Goal: Task Accomplishment & Management: Complete application form

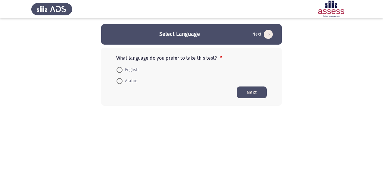
click at [126, 81] on span "Arabic" at bounding box center [129, 80] width 14 height 7
click at [122, 81] on input "Arabic" at bounding box center [119, 81] width 6 height 6
radio input "true"
click at [249, 92] on button "Next" at bounding box center [251, 92] width 30 height 12
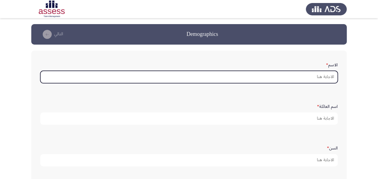
click at [323, 76] on input "الاسم *" at bounding box center [189, 77] width 298 height 12
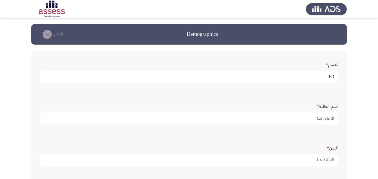
type input "F"
type input "[PERSON_NAME] [PERSON_NAME]"
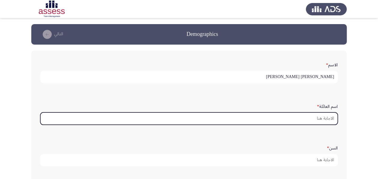
click at [321, 114] on input "اسم العائلة *" at bounding box center [189, 118] width 298 height 12
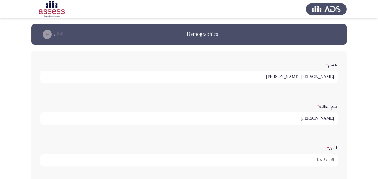
scroll to position [2, 0]
drag, startPoint x: 321, startPoint y: 121, endPoint x: 339, endPoint y: 121, distance: 18.4
click at [340, 120] on div "اسم العائلة * [PERSON_NAME]" at bounding box center [189, 112] width 304 height 29
type input "29911251401456-KFH"
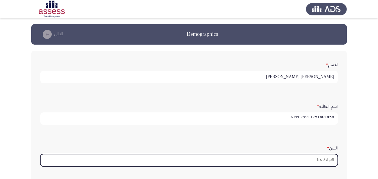
scroll to position [0, 0]
click at [315, 160] on input "السن *" at bounding box center [189, 160] width 298 height 12
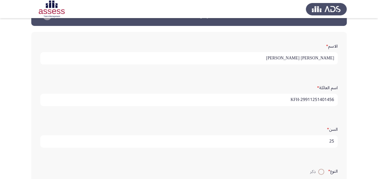
scroll to position [50, 0]
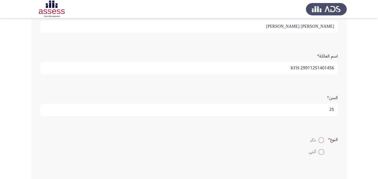
type input "25"
click at [320, 142] on label "ذكر" at bounding box center [316, 139] width 15 height 7
click at [320, 142] on input "ذكر" at bounding box center [321, 140] width 6 height 6
radio input "true"
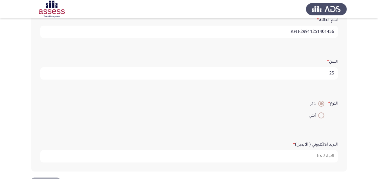
scroll to position [108, 0]
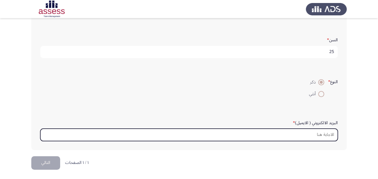
click at [320, 135] on input "البريد الالكتروني ( الايميل) *" at bounding box center [189, 134] width 298 height 12
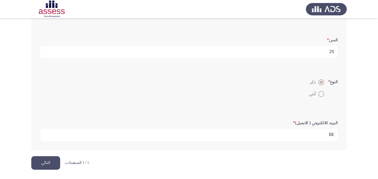
type input "B"
type input "[EMAIL_ADDRESS][DOMAIN_NAME]"
click at [48, 157] on button "التالي" at bounding box center [45, 163] width 29 height 14
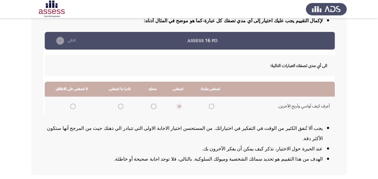
scroll to position [99, 0]
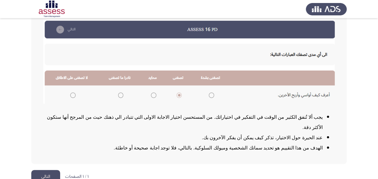
click at [50, 170] on button "التالي" at bounding box center [45, 177] width 29 height 14
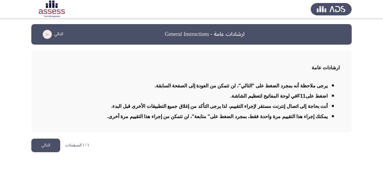
click at [46, 145] on button "التالي" at bounding box center [45, 145] width 29 height 14
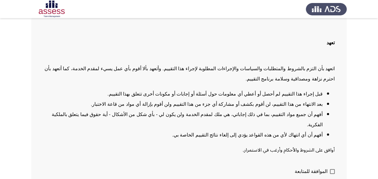
scroll to position [53, 0]
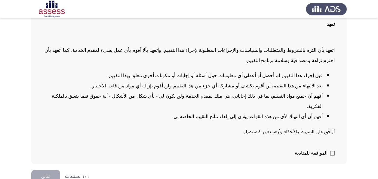
click at [335, 143] on div "تعهد اتعهد بأن التزم بالشروط والمتطلبات والسياسات والإجراءات المطلوبة لإجراء هذ…" at bounding box center [189, 81] width 316 height 166
click at [332, 150] on span at bounding box center [332, 152] width 5 height 5
click at [332, 155] on input "الموافقة للمتابعة" at bounding box center [332, 155] width 0 height 0
checkbox input "true"
click at [45, 170] on button "التالي" at bounding box center [45, 177] width 29 height 14
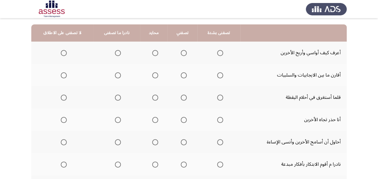
scroll to position [60, 0]
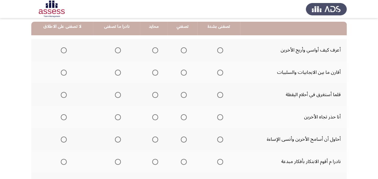
click at [218, 53] on span "Select an option" at bounding box center [220, 50] width 6 height 6
click at [218, 53] on input "Select an option" at bounding box center [220, 50] width 6 height 6
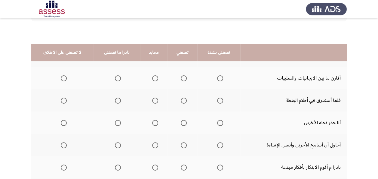
scroll to position [30, 0]
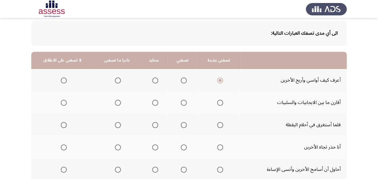
click at [219, 105] on span "Select an option" at bounding box center [220, 103] width 6 height 6
click at [219, 105] on input "Select an option" at bounding box center [220, 103] width 6 height 6
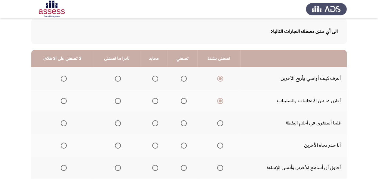
scroll to position [60, 0]
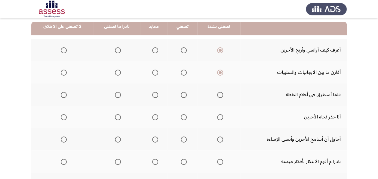
click at [155, 95] on span "Select an option" at bounding box center [155, 95] width 6 height 6
click at [155, 95] on input "Select an option" at bounding box center [155, 95] width 6 height 6
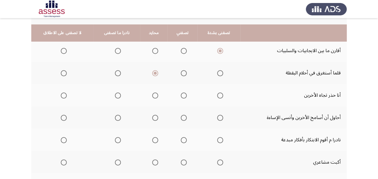
scroll to position [90, 0]
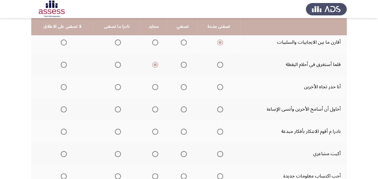
click at [152, 86] on span "Select an option" at bounding box center [155, 87] width 6 height 6
click at [152, 86] on input "Select an option" at bounding box center [155, 87] width 6 height 6
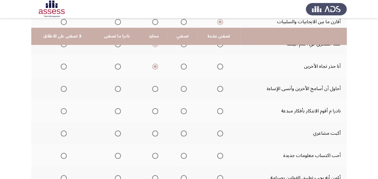
scroll to position [120, 0]
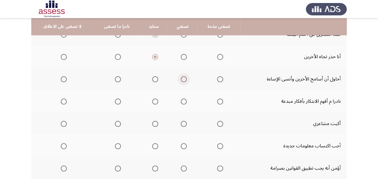
click at [183, 78] on span "Select an option" at bounding box center [184, 79] width 6 height 6
click at [183, 78] on input "Select an option" at bounding box center [184, 79] width 6 height 6
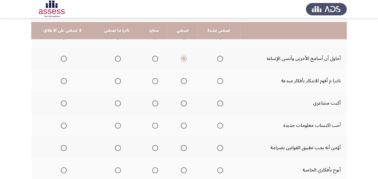
scroll to position [150, 0]
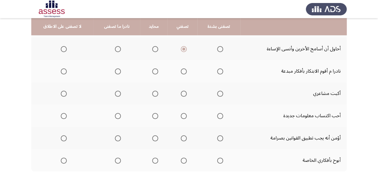
click at [65, 73] on span "Select an option" at bounding box center [64, 71] width 6 height 6
click at [65, 73] on input "Select an option" at bounding box center [64, 71] width 6 height 6
click at [61, 93] on span "Select an option" at bounding box center [64, 94] width 6 height 6
click at [61, 93] on input "Select an option" at bounding box center [64, 94] width 6 height 6
click at [118, 95] on span "Select an option" at bounding box center [118, 94] width 6 height 6
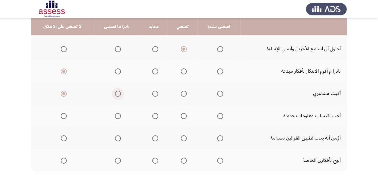
click at [118, 95] on input "Select an option" at bounding box center [118, 94] width 6 height 6
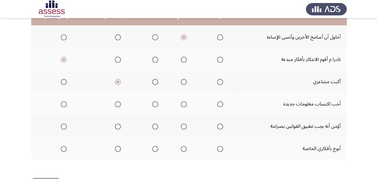
scroll to position [181, 0]
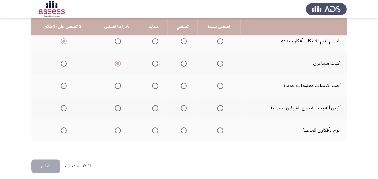
click at [218, 85] on span "Select an option" at bounding box center [220, 86] width 6 height 6
click at [218, 85] on input "Select an option" at bounding box center [220, 86] width 6 height 6
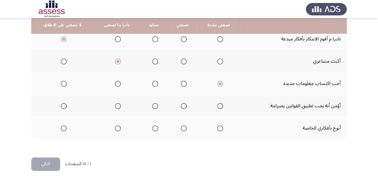
scroll to position [185, 0]
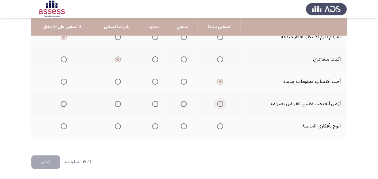
click at [218, 103] on span "Select an option" at bounding box center [220, 104] width 6 height 6
click at [218, 103] on input "Select an option" at bounding box center [220, 104] width 6 height 6
click at [120, 124] on th at bounding box center [117, 126] width 47 height 22
click at [118, 126] on span "Select an option" at bounding box center [118, 126] width 6 height 6
click at [118, 126] on input "Select an option" at bounding box center [118, 126] width 6 height 6
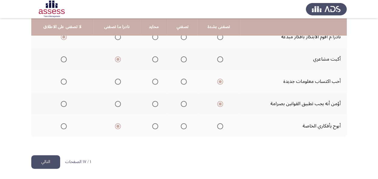
click at [46, 156] on button "التالي" at bounding box center [45, 162] width 29 height 14
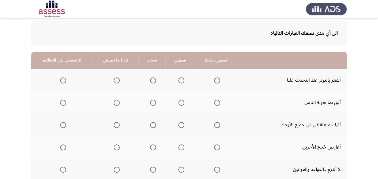
scroll to position [60, 0]
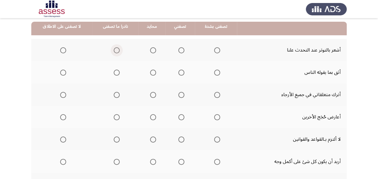
click at [117, 52] on span "Select an option" at bounding box center [117, 50] width 6 height 6
click at [117, 52] on input "Select an option" at bounding box center [117, 50] width 6 height 6
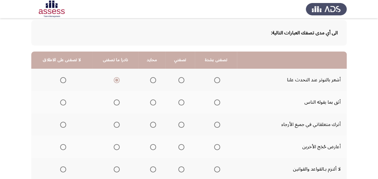
scroll to position [30, 0]
click at [117, 103] on span "Select an option" at bounding box center [117, 103] width 6 height 6
click at [117, 103] on input "Select an option" at bounding box center [117, 103] width 6 height 6
click at [117, 126] on span "Select an option" at bounding box center [117, 125] width 6 height 6
click at [117, 126] on input "Select an option" at bounding box center [117, 125] width 6 height 6
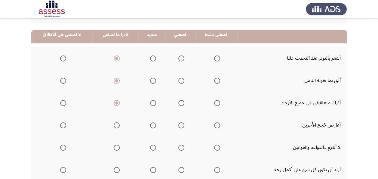
scroll to position [60, 0]
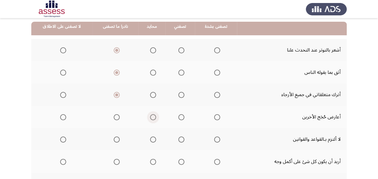
click at [152, 119] on span "Select an option" at bounding box center [153, 117] width 6 height 6
click at [152, 119] on input "Select an option" at bounding box center [153, 117] width 6 height 6
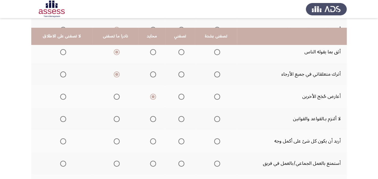
scroll to position [90, 0]
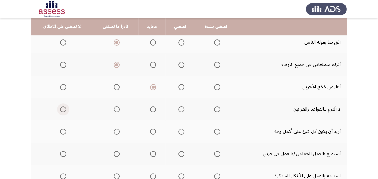
click at [62, 110] on span "Select an option" at bounding box center [63, 109] width 6 height 6
click at [62, 110] on input "Select an option" at bounding box center [63, 109] width 6 height 6
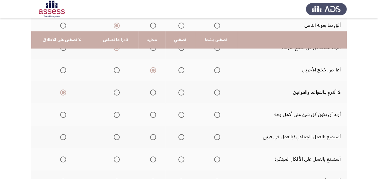
scroll to position [120, 0]
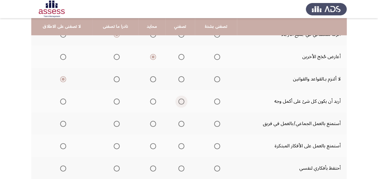
click at [180, 103] on span "Select an option" at bounding box center [181, 101] width 6 height 6
click at [180, 103] on input "Select an option" at bounding box center [181, 101] width 6 height 6
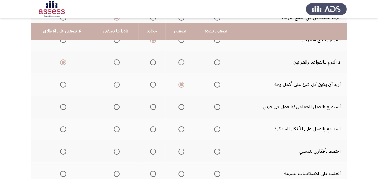
scroll to position [150, 0]
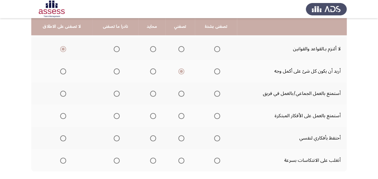
click at [215, 96] on span "Select an option" at bounding box center [217, 94] width 6 height 6
click at [215, 96] on input "Select an option" at bounding box center [217, 94] width 6 height 6
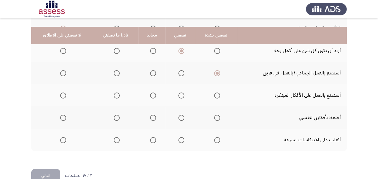
scroll to position [181, 0]
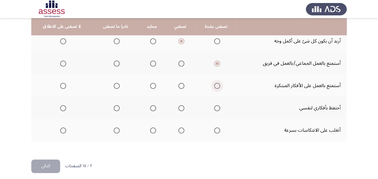
click at [214, 86] on span "Select an option" at bounding box center [217, 86] width 6 height 6
click at [214, 86] on input "Select an option" at bounding box center [217, 86] width 6 height 6
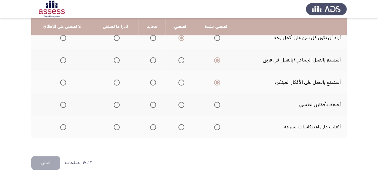
scroll to position [185, 0]
click at [60, 102] on span "Select an option" at bounding box center [63, 104] width 6 height 6
click at [60, 102] on input "Select an option" at bounding box center [63, 104] width 6 height 6
click at [111, 102] on label "Select an option" at bounding box center [115, 104] width 8 height 6
click at [114, 102] on input "Select an option" at bounding box center [117, 104] width 6 height 6
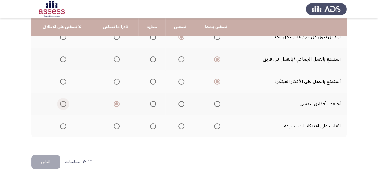
click at [62, 104] on span "Select an option" at bounding box center [63, 104] width 6 height 6
click at [62, 104] on input "Select an option" at bounding box center [63, 104] width 6 height 6
click at [178, 126] on span "Select an option" at bounding box center [181, 126] width 6 height 6
click at [178, 126] on input "Select an option" at bounding box center [181, 126] width 6 height 6
click at [49, 158] on button "التالي" at bounding box center [45, 162] width 29 height 14
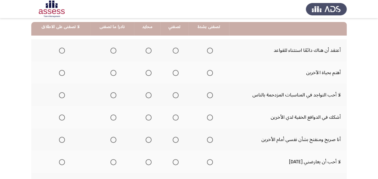
scroll to position [60, 0]
click at [176, 51] on th at bounding box center [174, 50] width 28 height 22
click at [179, 56] on th at bounding box center [174, 50] width 28 height 22
click at [173, 50] on span "Select an option" at bounding box center [176, 50] width 6 height 6
click at [173, 50] on input "Select an option" at bounding box center [176, 50] width 6 height 6
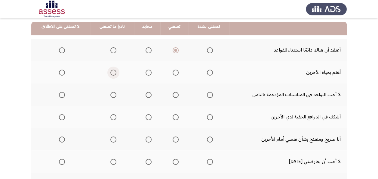
click at [108, 70] on label "Select an option" at bounding box center [112, 73] width 8 height 6
click at [110, 70] on input "Select an option" at bounding box center [113, 73] width 6 height 6
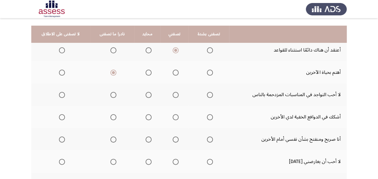
scroll to position [90, 0]
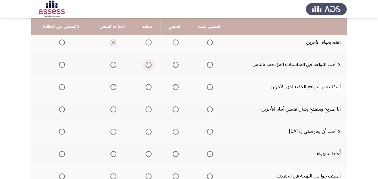
click at [149, 65] on span "Select an option" at bounding box center [149, 65] width 0 height 0
click at [146, 64] on input "Select an option" at bounding box center [149, 65] width 6 height 6
click at [110, 65] on span "Select an option" at bounding box center [113, 65] width 6 height 6
click at [110, 65] on input "Select an option" at bounding box center [113, 65] width 6 height 6
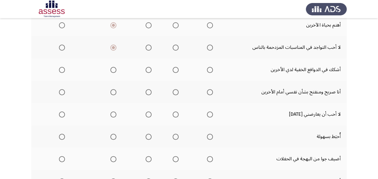
scroll to position [120, 0]
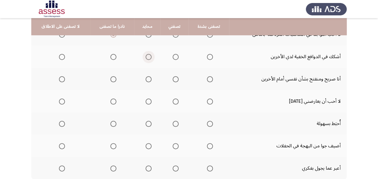
click at [146, 58] on span "Select an option" at bounding box center [149, 57] width 6 height 6
click at [146, 58] on input "Select an option" at bounding box center [149, 57] width 6 height 6
click at [114, 80] on span "Select an option" at bounding box center [113, 79] width 6 height 6
click at [114, 80] on input "Select an option" at bounding box center [113, 79] width 6 height 6
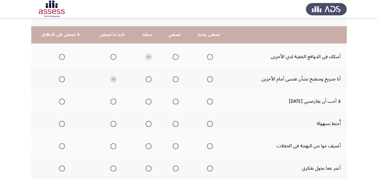
scroll to position [150, 0]
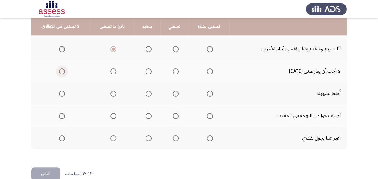
click at [59, 71] on span "Select an option" at bounding box center [62, 71] width 6 height 6
click at [59, 71] on input "Select an option" at bounding box center [62, 71] width 6 height 6
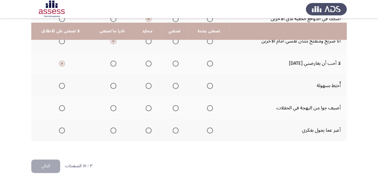
scroll to position [162, 0]
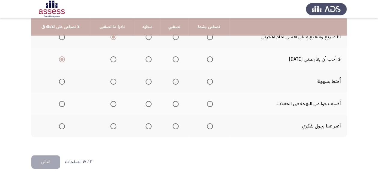
click at [58, 82] on label "Select an option" at bounding box center [61, 82] width 8 height 6
click at [59, 82] on input "Select an option" at bounding box center [62, 82] width 6 height 6
click at [143, 101] on label "Select an option" at bounding box center [147, 104] width 8 height 6
click at [146, 101] on input "Select an option" at bounding box center [149, 104] width 6 height 6
click at [147, 126] on span "Select an option" at bounding box center [149, 126] width 6 height 6
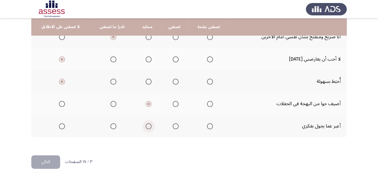
click at [147, 126] on input "Select an option" at bounding box center [149, 126] width 6 height 6
click at [51, 157] on button "التالي" at bounding box center [45, 162] width 29 height 14
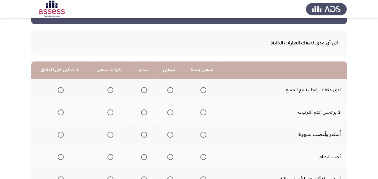
scroll to position [30, 0]
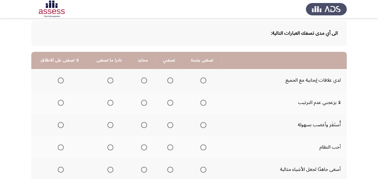
click at [173, 79] on span "Select an option" at bounding box center [170, 80] width 6 height 6
click at [173, 79] on input "Select an option" at bounding box center [170, 80] width 6 height 6
click at [113, 102] on label "Select an option" at bounding box center [109, 103] width 8 height 6
click at [113, 102] on input "Select an option" at bounding box center [110, 103] width 6 height 6
click at [58, 105] on label "Select an option" at bounding box center [59, 103] width 8 height 6
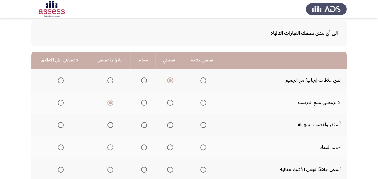
click at [58, 105] on input "Select an option" at bounding box center [61, 103] width 6 height 6
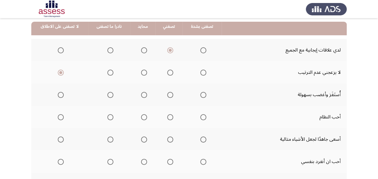
click at [63, 94] on span "Select an option" at bounding box center [61, 95] width 6 height 6
click at [63, 94] on input "Select an option" at bounding box center [61, 95] width 6 height 6
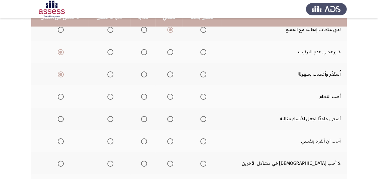
scroll to position [90, 0]
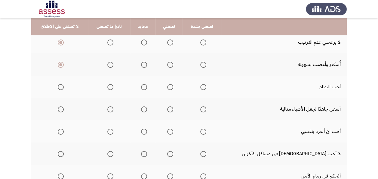
click at [206, 82] on mat-radio-group "Select an option" at bounding box center [202, 87] width 8 height 10
click at [206, 88] on span "Select an option" at bounding box center [203, 87] width 6 height 6
click at [206, 88] on input "Select an option" at bounding box center [203, 87] width 6 height 6
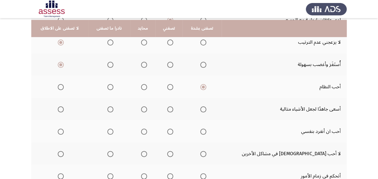
scroll to position [120, 0]
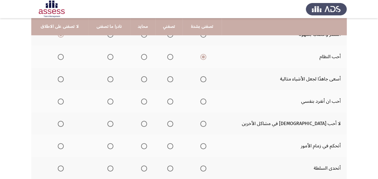
click at [173, 79] on span "Select an option" at bounding box center [170, 79] width 6 height 6
click at [173, 79] on input "Select an option" at bounding box center [170, 79] width 6 height 6
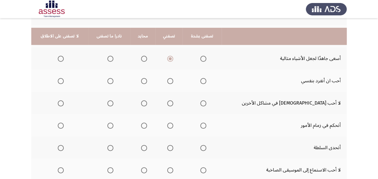
scroll to position [150, 0]
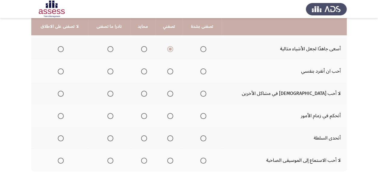
click at [155, 72] on th at bounding box center [142, 71] width 25 height 22
click at [147, 72] on span "Select an option" at bounding box center [144, 71] width 6 height 6
click at [147, 72] on input "Select an option" at bounding box center [144, 71] width 6 height 6
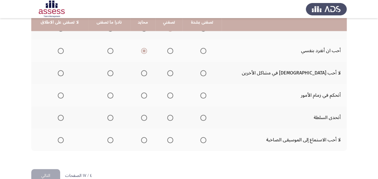
scroll to position [181, 0]
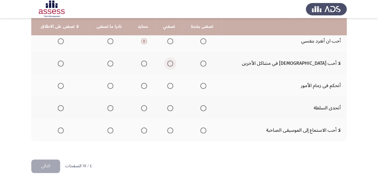
click at [173, 64] on span "Select an option" at bounding box center [170, 63] width 6 height 6
click at [173, 64] on input "Select an option" at bounding box center [170, 63] width 6 height 6
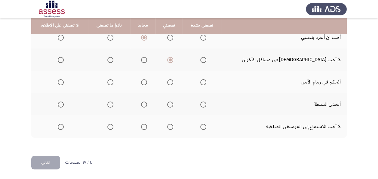
scroll to position [185, 0]
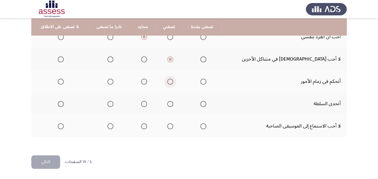
click at [173, 82] on label "Select an option" at bounding box center [169, 82] width 8 height 6
click at [173, 82] on input "Select an option" at bounding box center [170, 82] width 6 height 6
click at [155, 106] on th at bounding box center [142, 103] width 25 height 22
click at [147, 103] on span "Select an option" at bounding box center [144, 104] width 6 height 6
click at [147, 103] on input "Select an option" at bounding box center [144, 104] width 6 height 6
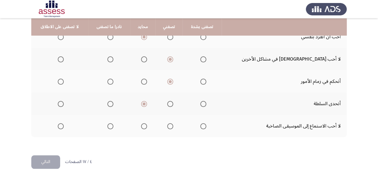
click at [155, 125] on th at bounding box center [142, 126] width 25 height 22
click at [147, 126] on span "Select an option" at bounding box center [144, 126] width 6 height 6
click at [147, 126] on input "Select an option" at bounding box center [144, 126] width 6 height 6
click at [52, 156] on button "التالي" at bounding box center [45, 162] width 29 height 14
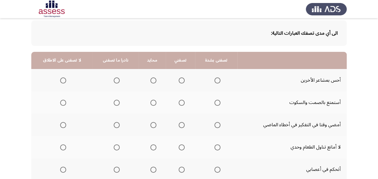
scroll to position [60, 0]
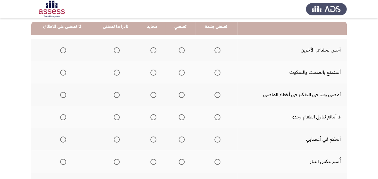
click at [153, 52] on span "Select an option" at bounding box center [153, 50] width 6 height 6
click at [153, 52] on input "Select an option" at bounding box center [153, 50] width 6 height 6
click at [150, 75] on span "Select an option" at bounding box center [153, 73] width 6 height 6
click at [150, 75] on input "Select an option" at bounding box center [153, 73] width 6 height 6
click at [155, 94] on span "Select an option" at bounding box center [153, 95] width 6 height 6
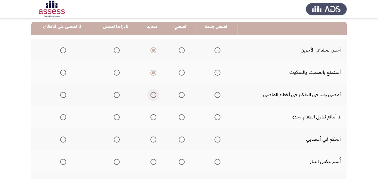
click at [155, 94] on input "Select an option" at bounding box center [153, 95] width 6 height 6
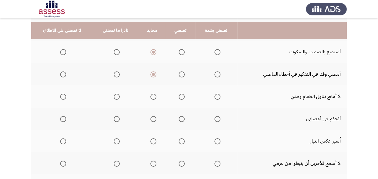
scroll to position [90, 0]
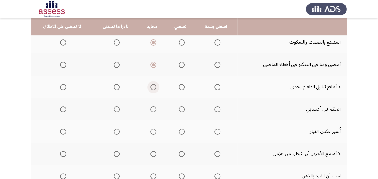
click at [153, 87] on span "Select an option" at bounding box center [153, 87] width 0 height 0
click at [152, 87] on input "Select an option" at bounding box center [153, 87] width 6 height 6
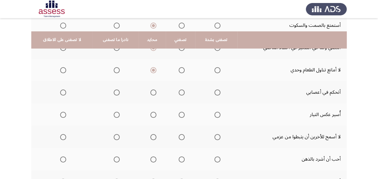
scroll to position [120, 0]
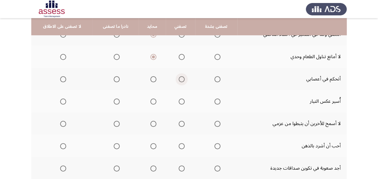
click at [179, 77] on span "Select an option" at bounding box center [182, 79] width 6 height 6
click at [179, 77] on input "Select an option" at bounding box center [182, 79] width 6 height 6
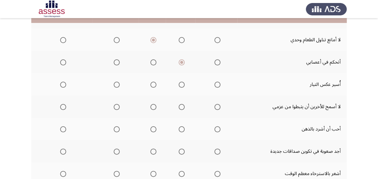
scroll to position [150, 0]
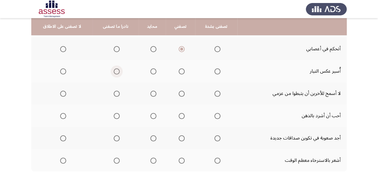
click at [111, 71] on label "Select an option" at bounding box center [115, 71] width 8 height 6
click at [114, 71] on input "Select an option" at bounding box center [117, 71] width 6 height 6
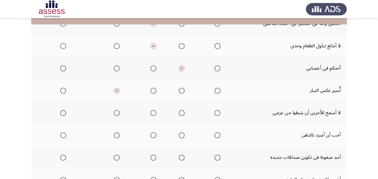
scroll to position [120, 0]
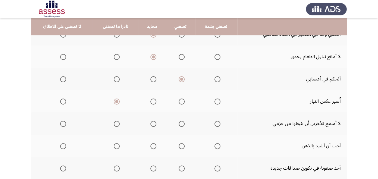
click at [149, 103] on label "Select an option" at bounding box center [152, 101] width 8 height 6
click at [150, 103] on input "Select an option" at bounding box center [153, 101] width 6 height 6
click at [175, 100] on th at bounding box center [180, 101] width 29 height 22
click at [181, 101] on span "Select an option" at bounding box center [182, 101] width 6 height 6
click at [181, 101] on input "Select an option" at bounding box center [182, 101] width 6 height 6
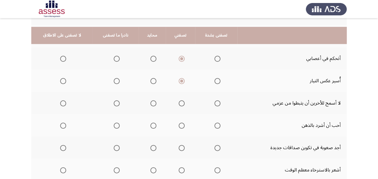
scroll to position [150, 0]
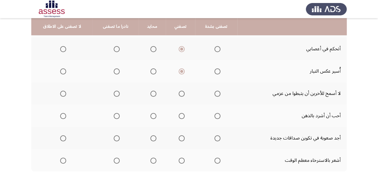
click at [177, 94] on label "Select an option" at bounding box center [180, 94] width 8 height 6
click at [179, 94] on input "Select an option" at bounding box center [182, 94] width 6 height 6
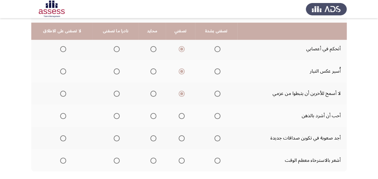
scroll to position [181, 0]
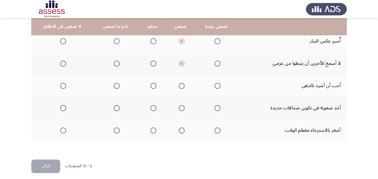
click at [155, 89] on th at bounding box center [152, 85] width 27 height 22
click at [150, 86] on span "Select an option" at bounding box center [153, 86] width 6 height 6
click at [150, 86] on input "Select an option" at bounding box center [153, 86] width 6 height 6
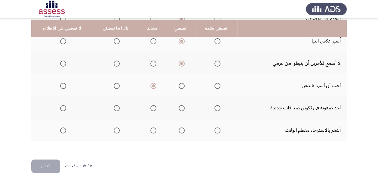
scroll to position [185, 0]
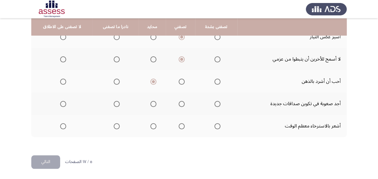
click at [64, 103] on span "Select an option" at bounding box center [63, 104] width 6 height 6
click at [64, 103] on input "Select an option" at bounding box center [63, 104] width 6 height 6
click at [179, 124] on span "Select an option" at bounding box center [182, 126] width 6 height 6
click at [179, 124] on input "Select an option" at bounding box center [182, 126] width 6 height 6
click at [51, 159] on button "التالي" at bounding box center [45, 162] width 29 height 14
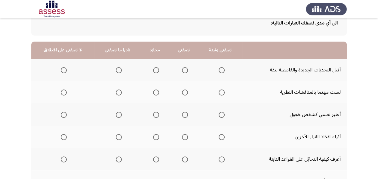
scroll to position [60, 0]
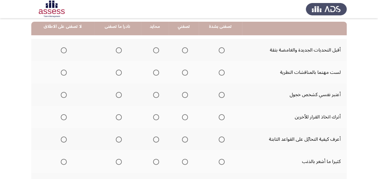
click at [184, 49] on span "Select an option" at bounding box center [185, 50] width 6 height 6
click at [184, 49] on input "Select an option" at bounding box center [185, 50] width 6 height 6
click at [221, 52] on span "Select an option" at bounding box center [222, 50] width 6 height 6
click at [221, 52] on input "Select an option" at bounding box center [222, 50] width 6 height 6
click at [116, 72] on span "Select an option" at bounding box center [119, 73] width 6 height 6
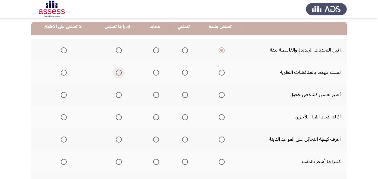
click at [116, 72] on input "Select an option" at bounding box center [119, 73] width 6 height 6
click at [153, 94] on span "Select an option" at bounding box center [156, 95] width 6 height 6
click at [153, 94] on input "Select an option" at bounding box center [156, 95] width 6 height 6
click at [64, 115] on span "Select an option" at bounding box center [64, 117] width 6 height 6
click at [64, 115] on input "Select an option" at bounding box center [64, 117] width 6 height 6
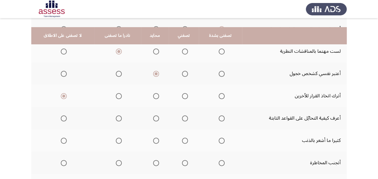
scroll to position [90, 0]
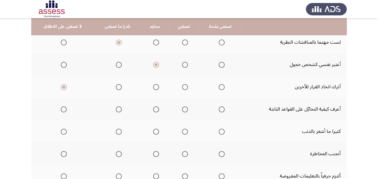
click at [153, 111] on span "Select an option" at bounding box center [156, 109] width 6 height 6
click at [153, 111] on input "Select an option" at bounding box center [156, 109] width 6 height 6
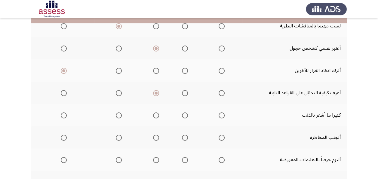
scroll to position [120, 0]
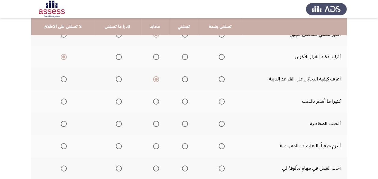
click at [122, 99] on th at bounding box center [117, 101] width 47 height 22
click at [120, 102] on th at bounding box center [117, 101] width 47 height 22
click at [116, 101] on span "Select an option" at bounding box center [119, 101] width 6 height 6
click at [116, 101] on input "Select an option" at bounding box center [119, 101] width 6 height 6
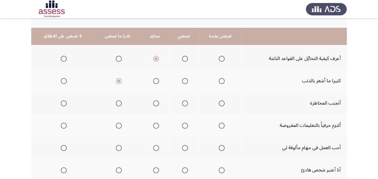
scroll to position [150, 0]
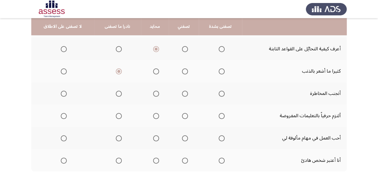
click at [184, 93] on span "Select an option" at bounding box center [185, 94] width 6 height 6
click at [184, 93] on input "Select an option" at bounding box center [185, 94] width 6 height 6
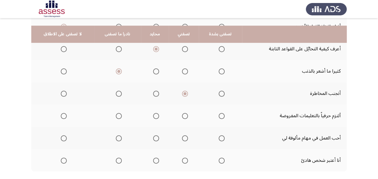
scroll to position [181, 0]
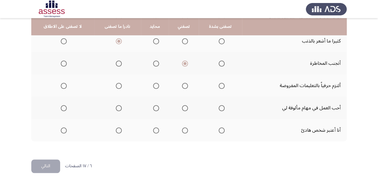
click at [220, 89] on mat-radio-group "Select an option" at bounding box center [220, 85] width 8 height 10
click at [222, 87] on span "Select an option" at bounding box center [222, 86] width 6 height 6
click at [222, 87] on input "Select an option" at bounding box center [222, 86] width 6 height 6
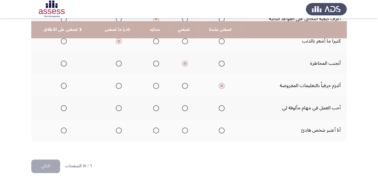
scroll to position [185, 0]
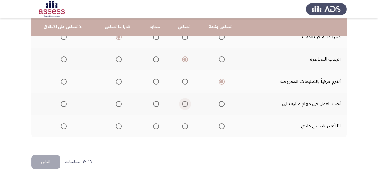
click at [184, 104] on span "Select an option" at bounding box center [185, 104] width 6 height 6
click at [184, 104] on input "Select an option" at bounding box center [185, 104] width 6 height 6
click at [182, 124] on span "Select an option" at bounding box center [185, 126] width 6 height 6
click at [182, 124] on input "Select an option" at bounding box center [185, 126] width 6 height 6
click at [47, 156] on button "التالي" at bounding box center [45, 162] width 29 height 14
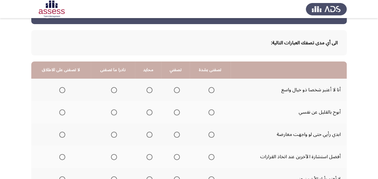
scroll to position [30, 0]
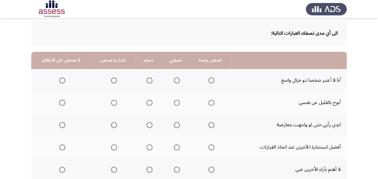
click at [114, 81] on span "Select an option" at bounding box center [114, 80] width 6 height 6
click at [114, 81] on input "Select an option" at bounding box center [114, 80] width 6 height 6
click at [148, 103] on span "Select an option" at bounding box center [150, 103] width 6 height 6
click at [148, 103] on input "Select an option" at bounding box center [150, 103] width 6 height 6
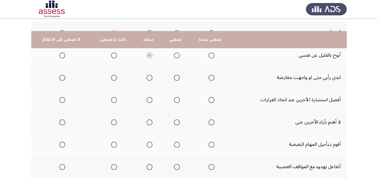
scroll to position [90, 0]
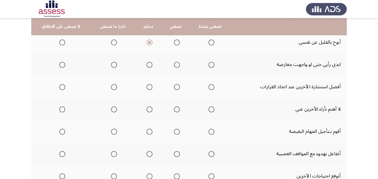
click at [209, 66] on span "Select an option" at bounding box center [212, 65] width 6 height 6
click at [209, 66] on input "Select an option" at bounding box center [212, 65] width 6 height 6
click at [147, 88] on span "Select an option" at bounding box center [150, 87] width 6 height 6
click at [147, 88] on input "Select an option" at bounding box center [150, 87] width 6 height 6
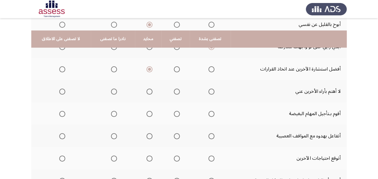
scroll to position [120, 0]
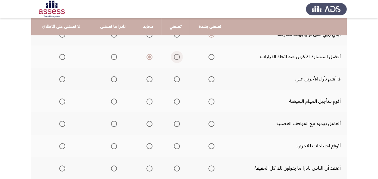
click at [174, 56] on span "Select an option" at bounding box center [177, 57] width 6 height 6
click at [174, 56] on input "Select an option" at bounding box center [177, 57] width 6 height 6
click at [57, 77] on label "Select an option" at bounding box center [61, 79] width 8 height 6
click at [59, 77] on input "Select an option" at bounding box center [62, 79] width 6 height 6
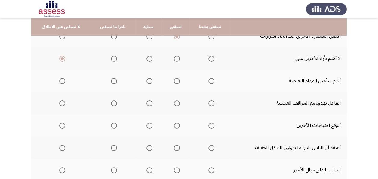
scroll to position [150, 0]
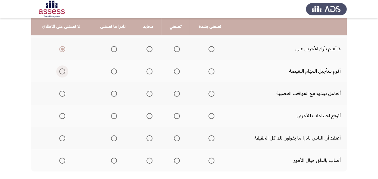
click at [60, 75] on mat-radio-group "Select an option" at bounding box center [61, 71] width 8 height 10
click at [59, 70] on span "Select an option" at bounding box center [62, 71] width 6 height 6
click at [59, 70] on input "Select an option" at bounding box center [62, 71] width 6 height 6
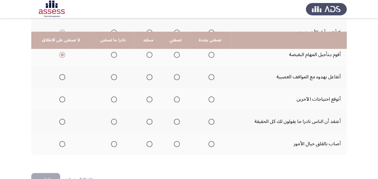
scroll to position [181, 0]
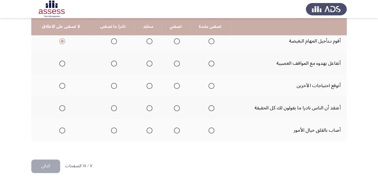
click at [177, 62] on span "Select an option" at bounding box center [177, 63] width 6 height 6
click at [177, 62] on input "Select an option" at bounding box center [177, 63] width 6 height 6
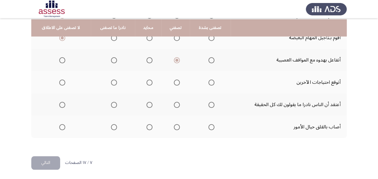
scroll to position [185, 0]
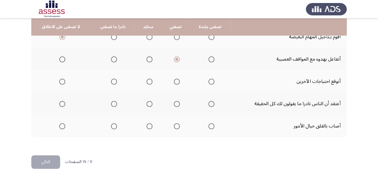
click at [174, 81] on span "Select an option" at bounding box center [177, 82] width 6 height 6
click at [174, 81] on input "Select an option" at bounding box center [177, 82] width 6 height 6
click at [147, 103] on span "Select an option" at bounding box center [150, 104] width 6 height 6
click at [147, 103] on input "Select an option" at bounding box center [150, 104] width 6 height 6
click at [111, 125] on span "Select an option" at bounding box center [114, 126] width 6 height 6
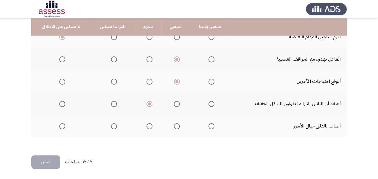
click at [111, 125] on input "Select an option" at bounding box center [114, 126] width 6 height 6
click at [50, 155] on button "التالي" at bounding box center [45, 162] width 29 height 14
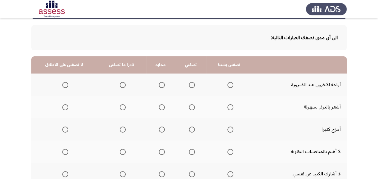
scroll to position [60, 0]
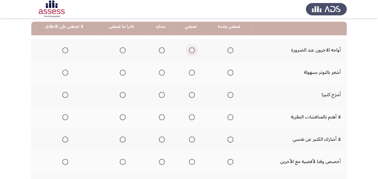
click at [190, 49] on span "Select an option" at bounding box center [192, 50] width 6 height 6
click at [190, 49] on input "Select an option" at bounding box center [192, 50] width 6 height 6
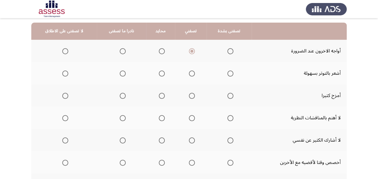
scroll to position [30, 0]
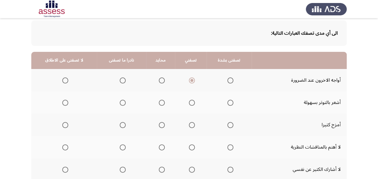
click at [121, 104] on span "Select an option" at bounding box center [123, 103] width 6 height 6
click at [121, 104] on input "Select an option" at bounding box center [123, 103] width 6 height 6
click at [156, 126] on label "Select an option" at bounding box center [160, 125] width 8 height 6
click at [159, 126] on input "Select an option" at bounding box center [162, 125] width 6 height 6
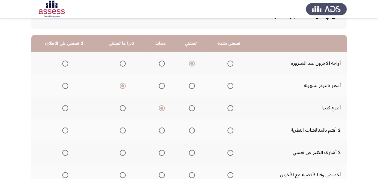
scroll to position [60, 0]
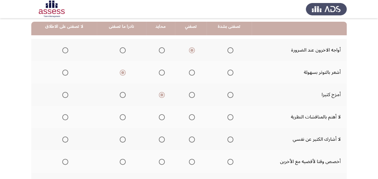
click at [126, 116] on th at bounding box center [121, 117] width 49 height 22
click at [123, 119] on span "Select an option" at bounding box center [123, 117] width 6 height 6
click at [123, 119] on input "Select an option" at bounding box center [123, 117] width 6 height 6
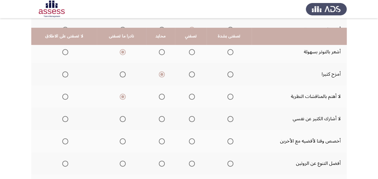
scroll to position [90, 0]
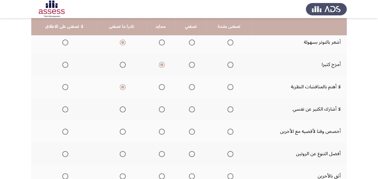
click at [156, 110] on label "Select an option" at bounding box center [160, 109] width 8 height 6
click at [159, 110] on input "Select an option" at bounding box center [162, 109] width 6 height 6
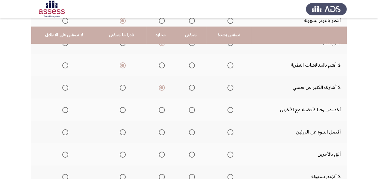
scroll to position [120, 0]
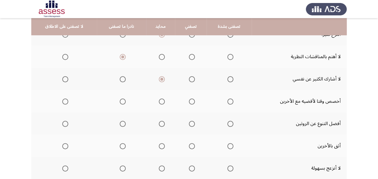
click at [193, 103] on span "Select an option" at bounding box center [192, 101] width 6 height 6
click at [193, 103] on input "Select an option" at bounding box center [192, 101] width 6 height 6
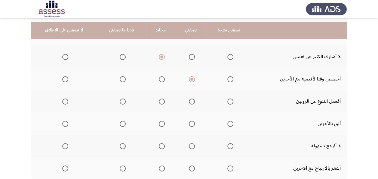
scroll to position [150, 0]
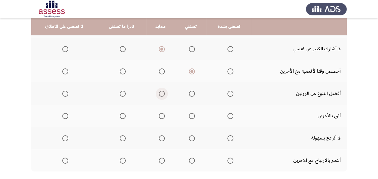
click at [159, 92] on span "Select an option" at bounding box center [162, 94] width 6 height 6
click at [159, 92] on input "Select an option" at bounding box center [162, 94] width 6 height 6
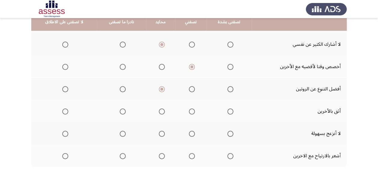
scroll to position [181, 0]
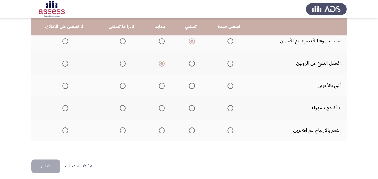
click at [157, 87] on label "Select an option" at bounding box center [160, 86] width 8 height 6
click at [159, 87] on input "Select an option" at bounding box center [162, 86] width 6 height 6
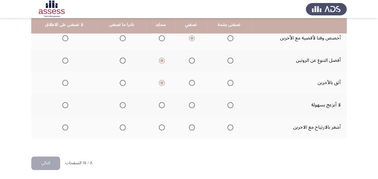
scroll to position [185, 0]
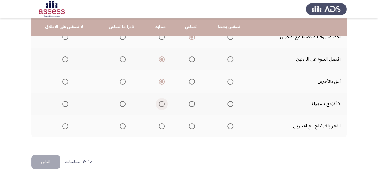
click at [159, 101] on span "Select an option" at bounding box center [162, 104] width 6 height 6
click at [159, 101] on input "Select an option" at bounding box center [162, 104] width 6 height 6
click at [162, 124] on span "Select an option" at bounding box center [162, 126] width 6 height 6
click at [162, 124] on input "Select an option" at bounding box center [162, 126] width 6 height 6
click at [190, 125] on span "Select an option" at bounding box center [192, 126] width 6 height 6
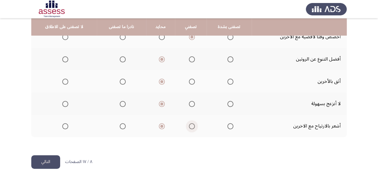
click at [190, 125] on input "Select an option" at bounding box center [192, 126] width 6 height 6
click at [48, 155] on button "التالي" at bounding box center [45, 162] width 29 height 14
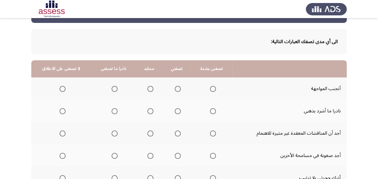
scroll to position [30, 0]
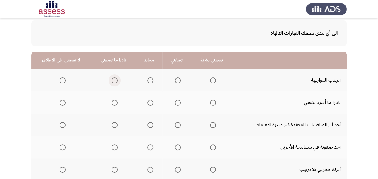
click at [109, 79] on label "Select an option" at bounding box center [113, 80] width 8 height 6
click at [112, 79] on input "Select an option" at bounding box center [115, 80] width 6 height 6
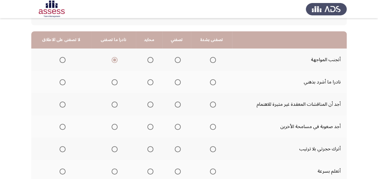
scroll to position [60, 0]
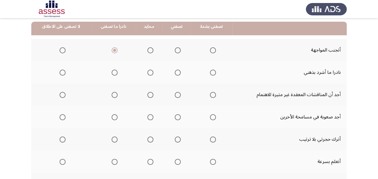
click at [175, 74] on span "Select an option" at bounding box center [178, 73] width 6 height 6
click at [175, 74] on input "Select an option" at bounding box center [178, 73] width 6 height 6
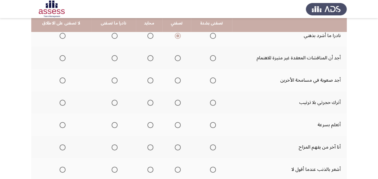
scroll to position [90, 0]
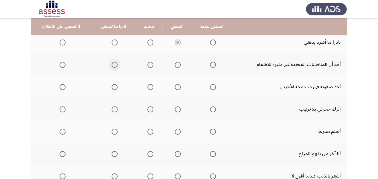
click at [112, 66] on span "Select an option" at bounding box center [115, 65] width 6 height 6
click at [112, 66] on input "Select an option" at bounding box center [115, 65] width 6 height 6
click at [147, 86] on span "Select an option" at bounding box center [150, 87] width 6 height 6
click at [147, 86] on input "Select an option" at bounding box center [150, 87] width 6 height 6
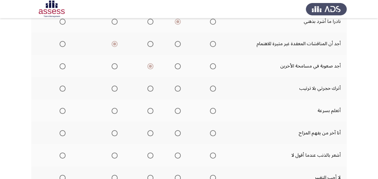
scroll to position [120, 0]
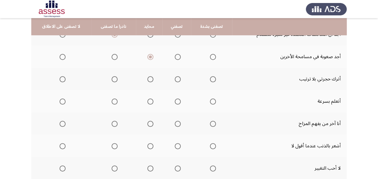
click at [111, 84] on th at bounding box center [113, 79] width 45 height 22
drag, startPoint x: 111, startPoint y: 84, endPoint x: 111, endPoint y: 79, distance: 5.4
click at [111, 83] on th at bounding box center [113, 79] width 45 height 22
click at [113, 76] on span "Select an option" at bounding box center [115, 79] width 6 height 6
click at [113, 76] on input "Select an option" at bounding box center [115, 79] width 6 height 6
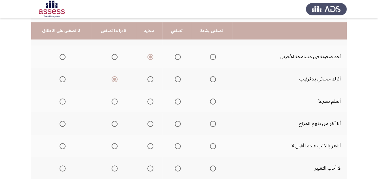
scroll to position [150, 0]
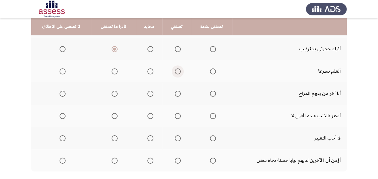
click at [178, 71] on span "Select an option" at bounding box center [178, 71] width 0 height 0
click at [175, 71] on input "Select an option" at bounding box center [178, 71] width 6 height 6
click at [112, 94] on span "Select an option" at bounding box center [115, 94] width 6 height 6
click at [112, 94] on input "Select an option" at bounding box center [115, 94] width 6 height 6
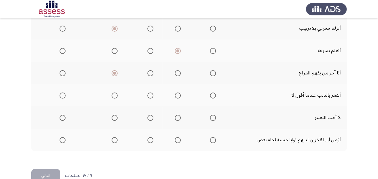
scroll to position [181, 0]
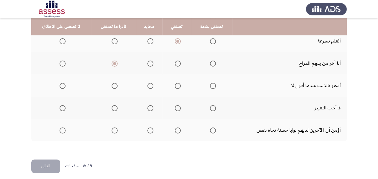
click at [114, 88] on span "Select an option" at bounding box center [115, 86] width 6 height 6
click at [114, 88] on input "Select an option" at bounding box center [115, 86] width 6 height 6
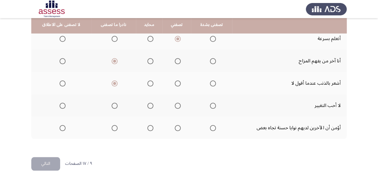
scroll to position [185, 0]
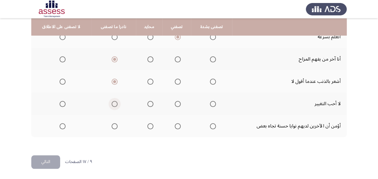
click at [115, 102] on span "Select an option" at bounding box center [115, 104] width 6 height 6
click at [115, 102] on input "Select an option" at bounding box center [115, 104] width 6 height 6
click at [149, 124] on span "Select an option" at bounding box center [150, 126] width 6 height 6
click at [149, 124] on input "Select an option" at bounding box center [150, 126] width 6 height 6
click at [47, 156] on button "التالي" at bounding box center [45, 162] width 29 height 14
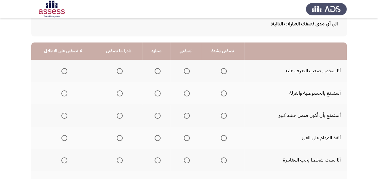
scroll to position [30, 0]
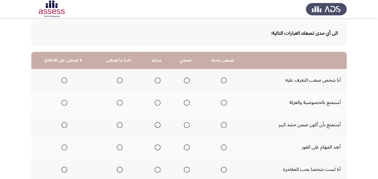
click at [155, 79] on span "Select an option" at bounding box center [158, 80] width 6 height 6
click at [155, 79] on input "Select an option" at bounding box center [158, 80] width 6 height 6
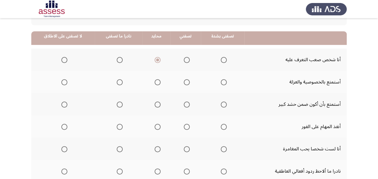
scroll to position [60, 0]
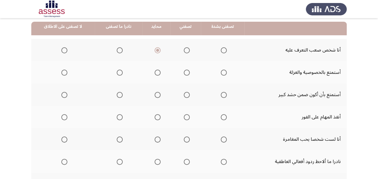
click at [116, 70] on label "Select an option" at bounding box center [118, 73] width 8 height 6
click at [117, 70] on input "Select an option" at bounding box center [120, 73] width 6 height 6
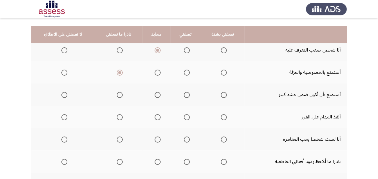
scroll to position [90, 0]
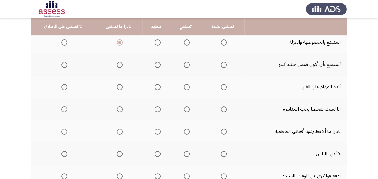
click at [186, 65] on span "Select an option" at bounding box center [187, 65] width 6 height 6
click at [186, 65] on input "Select an option" at bounding box center [187, 65] width 6 height 6
click at [185, 83] on mat-radio-group "Select an option" at bounding box center [185, 87] width 8 height 10
click at [185, 85] on span "Select an option" at bounding box center [187, 87] width 6 height 6
click at [185, 85] on input "Select an option" at bounding box center [187, 87] width 6 height 6
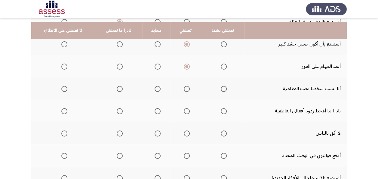
scroll to position [120, 0]
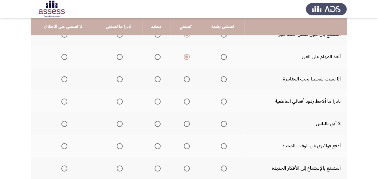
click at [115, 77] on label "Select an option" at bounding box center [118, 79] width 8 height 6
click at [117, 77] on input "Select an option" at bounding box center [120, 79] width 6 height 6
click at [121, 103] on span "Select an option" at bounding box center [120, 101] width 6 height 6
click at [121, 103] on input "Select an option" at bounding box center [120, 101] width 6 height 6
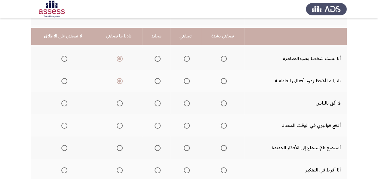
scroll to position [150, 0]
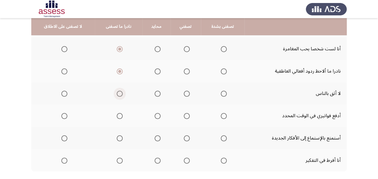
click at [114, 94] on label "Select an option" at bounding box center [118, 94] width 8 height 6
click at [117, 94] on input "Select an option" at bounding box center [120, 94] width 6 height 6
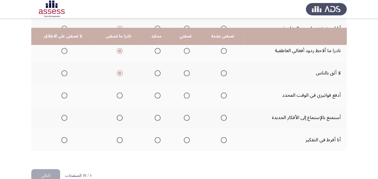
scroll to position [181, 0]
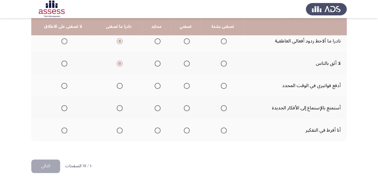
click at [184, 85] on span "Select an option" at bounding box center [187, 86] width 6 height 6
click at [184, 85] on input "Select an option" at bounding box center [187, 86] width 6 height 6
click at [224, 109] on span "Select an option" at bounding box center [224, 108] width 6 height 6
click at [224, 109] on input "Select an option" at bounding box center [224, 108] width 6 height 6
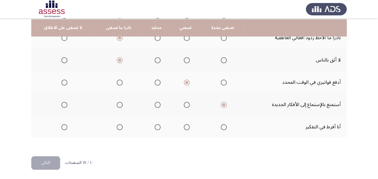
scroll to position [185, 0]
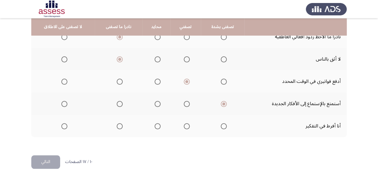
click at [184, 125] on span "Select an option" at bounding box center [187, 126] width 6 height 6
click at [184, 125] on input "Select an option" at bounding box center [187, 126] width 6 height 6
click at [54, 155] on button "التالي" at bounding box center [45, 162] width 29 height 14
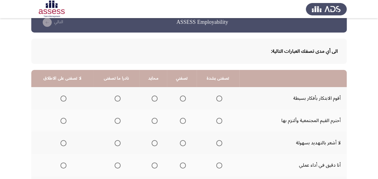
scroll to position [30, 0]
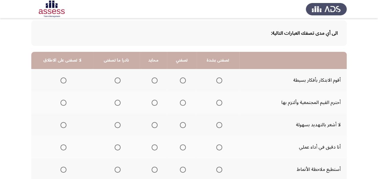
click at [180, 82] on span "Select an option" at bounding box center [183, 80] width 6 height 6
click at [180, 82] on input "Select an option" at bounding box center [183, 80] width 6 height 6
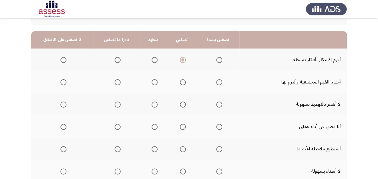
scroll to position [60, 0]
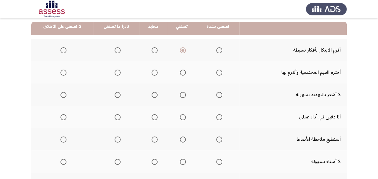
drag, startPoint x: 182, startPoint y: 78, endPoint x: 181, endPoint y: 75, distance: 3.2
click at [181, 78] on th at bounding box center [182, 72] width 30 height 22
drag, startPoint x: 179, startPoint y: 75, endPoint x: 181, endPoint y: 79, distance: 4.9
click at [181, 79] on th at bounding box center [182, 72] width 30 height 22
click at [183, 73] on span "Select an option" at bounding box center [183, 73] width 6 height 6
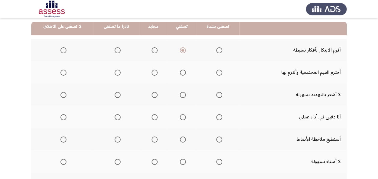
click at [183, 73] on input "Select an option" at bounding box center [183, 73] width 6 height 6
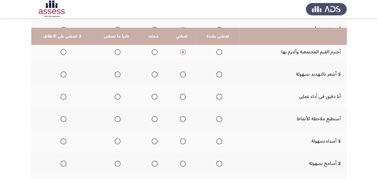
scroll to position [90, 0]
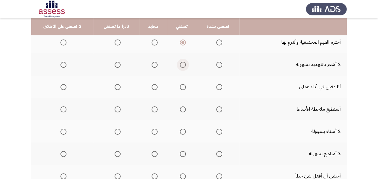
click at [180, 67] on span "Select an option" at bounding box center [183, 65] width 6 height 6
click at [180, 67] on input "Select an option" at bounding box center [183, 65] width 6 height 6
click at [180, 89] on span "Select an option" at bounding box center [183, 87] width 6 height 6
click at [180, 89] on input "Select an option" at bounding box center [183, 87] width 6 height 6
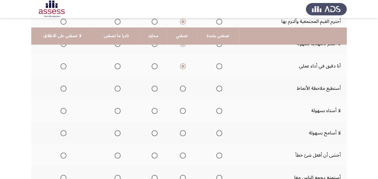
scroll to position [120, 0]
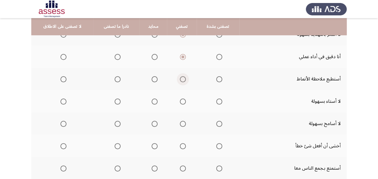
click at [180, 78] on span "Select an option" at bounding box center [183, 79] width 6 height 6
click at [180, 78] on input "Select an option" at bounding box center [183, 79] width 6 height 6
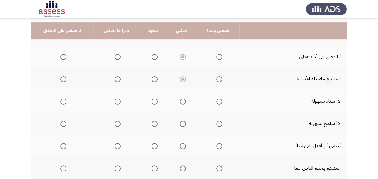
scroll to position [150, 0]
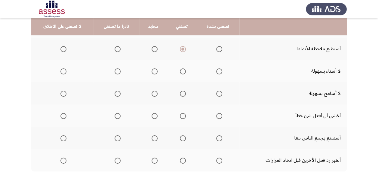
click at [178, 72] on label "Select an option" at bounding box center [182, 71] width 8 height 6
click at [180, 72] on input "Select an option" at bounding box center [183, 71] width 6 height 6
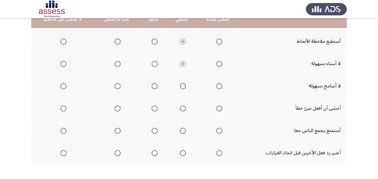
scroll to position [181, 0]
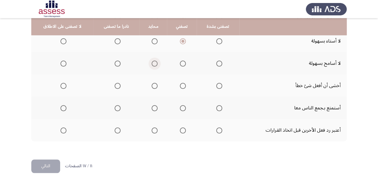
click at [152, 64] on span "Select an option" at bounding box center [155, 63] width 6 height 6
click at [152, 64] on input "Select an option" at bounding box center [155, 63] width 6 height 6
click at [153, 84] on span "Select an option" at bounding box center [155, 86] width 6 height 6
click at [153, 84] on input "Select an option" at bounding box center [155, 86] width 6 height 6
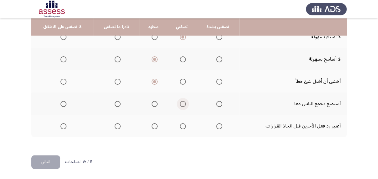
drag, startPoint x: 175, startPoint y: 100, endPoint x: 170, endPoint y: 100, distance: 5.2
click at [173, 100] on th at bounding box center [182, 103] width 30 height 22
click at [184, 101] on span "Select an option" at bounding box center [183, 104] width 6 height 6
click at [184, 101] on input "Select an option" at bounding box center [183, 104] width 6 height 6
click at [152, 125] on span "Select an option" at bounding box center [155, 126] width 6 height 6
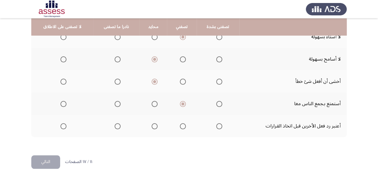
click at [152, 125] on input "Select an option" at bounding box center [155, 126] width 6 height 6
click at [47, 158] on button "التالي" at bounding box center [45, 162] width 29 height 14
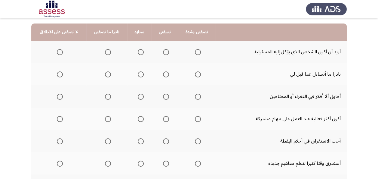
scroll to position [60, 0]
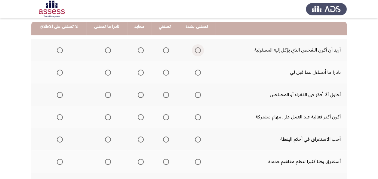
click at [197, 49] on span "Select an option" at bounding box center [198, 50] width 6 height 6
click at [197, 49] on input "Select an option" at bounding box center [198, 50] width 6 height 6
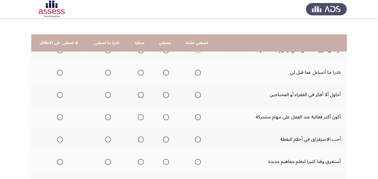
scroll to position [90, 0]
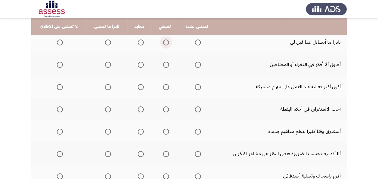
click at [166, 42] on span "Select an option" at bounding box center [166, 42] width 6 height 6
click at [166, 42] on input "Select an option" at bounding box center [166, 42] width 6 height 6
click at [108, 66] on span "Select an option" at bounding box center [108, 65] width 6 height 6
click at [108, 66] on input "Select an option" at bounding box center [108, 65] width 6 height 6
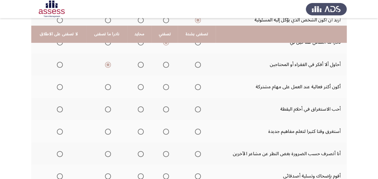
scroll to position [120, 0]
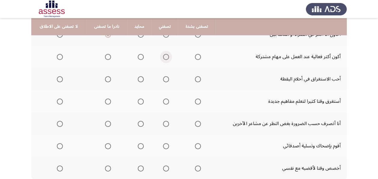
click at [161, 58] on label "Select an option" at bounding box center [165, 57] width 8 height 6
click at [163, 58] on input "Select an option" at bounding box center [166, 57] width 6 height 6
click at [108, 81] on span "Select an option" at bounding box center [108, 79] width 6 height 6
click at [108, 81] on input "Select an option" at bounding box center [108, 79] width 6 height 6
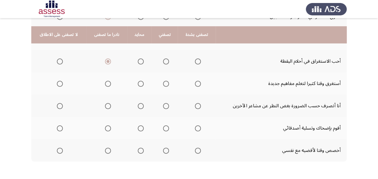
scroll to position [150, 0]
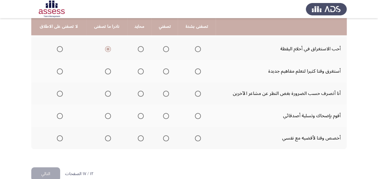
click at [103, 73] on label "Select an option" at bounding box center [107, 71] width 8 height 6
click at [105, 73] on input "Select an option" at bounding box center [108, 71] width 6 height 6
click at [142, 92] on th at bounding box center [139, 93] width 24 height 22
click at [142, 91] on th at bounding box center [139, 93] width 24 height 22
click at [140, 92] on span "Select an option" at bounding box center [141, 94] width 6 height 6
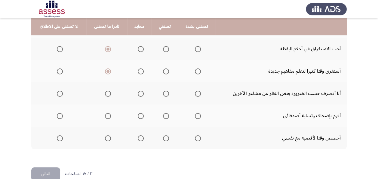
click at [140, 92] on input "Select an option" at bounding box center [141, 94] width 6 height 6
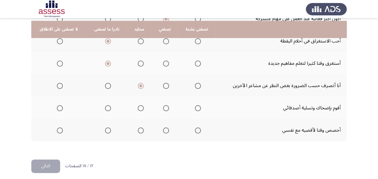
scroll to position [162, 0]
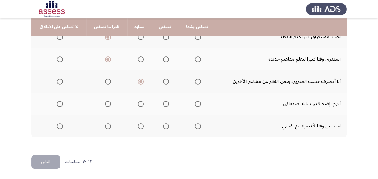
click at [131, 101] on th at bounding box center [139, 103] width 24 height 22
click at [133, 102] on th at bounding box center [139, 103] width 24 height 22
click at [138, 103] on span "Select an option" at bounding box center [141, 104] width 6 height 6
click at [138, 103] on input "Select an option" at bounding box center [141, 104] width 6 height 6
click at [138, 128] on span "Select an option" at bounding box center [141, 126] width 6 height 6
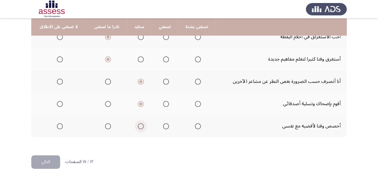
click at [138, 128] on input "Select an option" at bounding box center [141, 126] width 6 height 6
click at [48, 155] on button "التالي" at bounding box center [45, 162] width 29 height 14
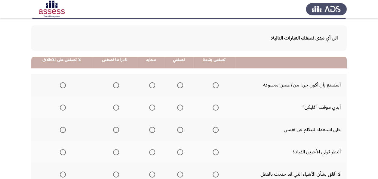
scroll to position [60, 0]
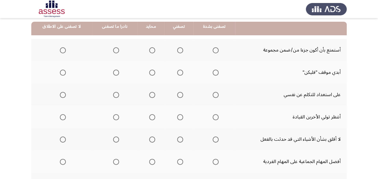
click at [177, 49] on span "Select an option" at bounding box center [180, 50] width 6 height 6
click at [177, 49] on input "Select an option" at bounding box center [180, 50] width 6 height 6
click at [178, 74] on span "Select an option" at bounding box center [180, 73] width 6 height 6
click at [178, 74] on input "Select an option" at bounding box center [180, 73] width 6 height 6
click at [179, 95] on span "Select an option" at bounding box center [180, 95] width 6 height 6
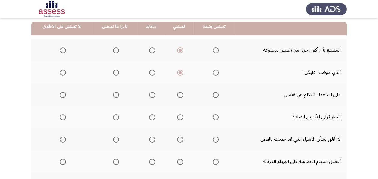
click at [179, 95] on input "Select an option" at bounding box center [180, 95] width 6 height 6
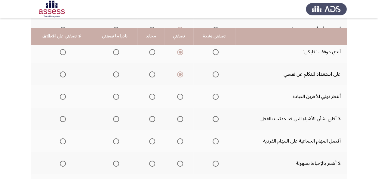
scroll to position [90, 0]
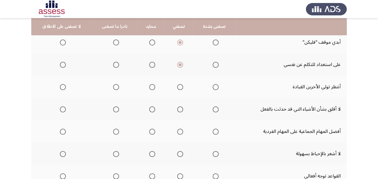
click at [114, 86] on span "Select an option" at bounding box center [116, 87] width 6 height 6
click at [114, 86] on input "Select an option" at bounding box center [116, 87] width 6 height 6
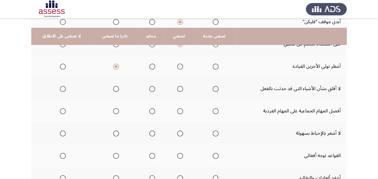
scroll to position [120, 0]
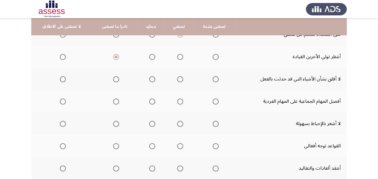
click at [179, 80] on span "Select an option" at bounding box center [180, 79] width 6 height 6
click at [179, 80] on input "Select an option" at bounding box center [180, 79] width 6 height 6
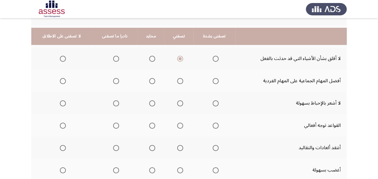
scroll to position [150, 0]
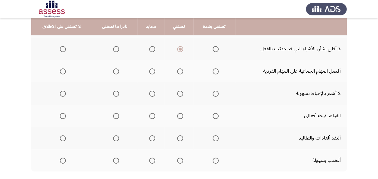
click at [178, 72] on span "Select an option" at bounding box center [180, 71] width 6 height 6
click at [178, 72] on input "Select an option" at bounding box center [180, 71] width 6 height 6
click at [151, 72] on span "Select an option" at bounding box center [152, 71] width 6 height 6
click at [151, 72] on input "Select an option" at bounding box center [152, 71] width 6 height 6
click at [172, 94] on th at bounding box center [178, 93] width 29 height 22
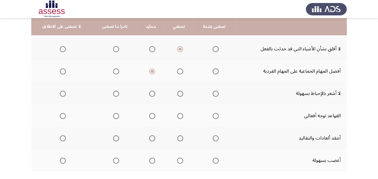
click at [177, 94] on span "Select an option" at bounding box center [180, 94] width 6 height 6
click at [177, 94] on input "Select an option" at bounding box center [180, 94] width 6 height 6
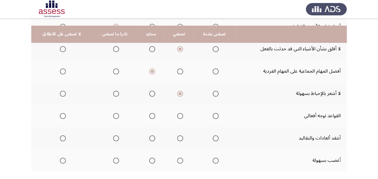
scroll to position [181, 0]
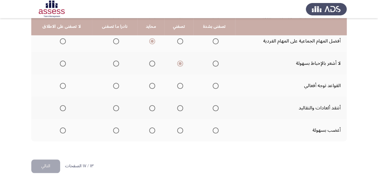
click at [152, 86] on span "Select an option" at bounding box center [152, 86] width 6 height 6
click at [152, 86] on input "Select an option" at bounding box center [152, 86] width 6 height 6
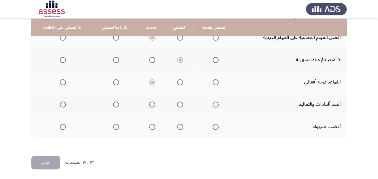
scroll to position [185, 0]
click at [175, 100] on mat-radio-button "Select an option" at bounding box center [179, 103] width 8 height 6
click at [178, 105] on span "Select an option" at bounding box center [180, 104] width 6 height 6
click at [178, 105] on input "Select an option" at bounding box center [180, 104] width 6 height 6
click at [150, 124] on span "Select an option" at bounding box center [152, 126] width 6 height 6
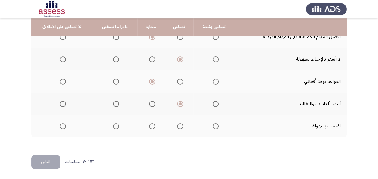
click at [150, 124] on input "Select an option" at bounding box center [152, 126] width 6 height 6
click at [51, 159] on button "التالي" at bounding box center [45, 162] width 29 height 14
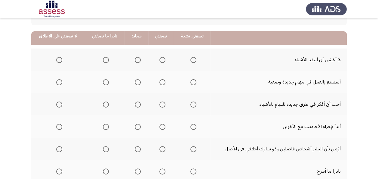
scroll to position [60, 0]
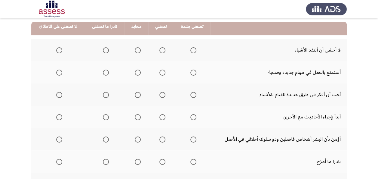
click at [162, 49] on span "Select an option" at bounding box center [162, 50] width 6 height 6
click at [162, 49] on input "Select an option" at bounding box center [162, 50] width 6 height 6
click at [159, 70] on span "Select an option" at bounding box center [162, 73] width 6 height 6
click at [159, 70] on input "Select an option" at bounding box center [162, 73] width 6 height 6
click at [162, 97] on span "Select an option" at bounding box center [162, 95] width 6 height 6
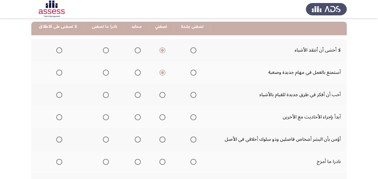
click at [162, 97] on input "Select an option" at bounding box center [162, 95] width 6 height 6
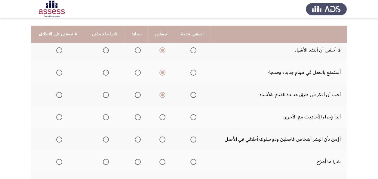
scroll to position [90, 0]
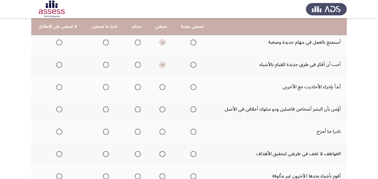
click at [132, 88] on label "Select an option" at bounding box center [136, 87] width 8 height 6
click at [135, 88] on input "Select an option" at bounding box center [138, 87] width 6 height 6
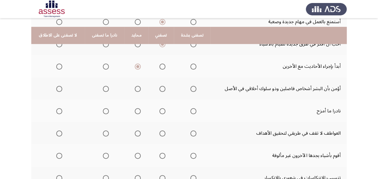
scroll to position [120, 0]
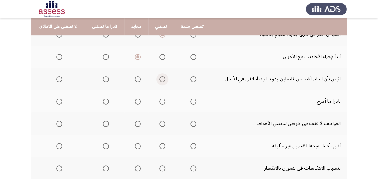
click at [159, 80] on span "Select an option" at bounding box center [162, 79] width 6 height 6
click at [159, 80] on input "Select an option" at bounding box center [162, 79] width 6 height 6
click at [135, 102] on span "Select an option" at bounding box center [138, 101] width 6 height 6
click at [135, 102] on input "Select an option" at bounding box center [138, 101] width 6 height 6
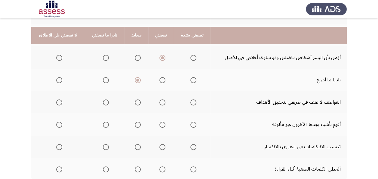
scroll to position [150, 0]
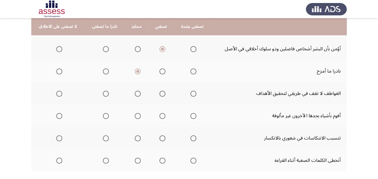
click at [157, 98] on mat-radio-group "Select an option" at bounding box center [161, 93] width 8 height 10
click at [160, 95] on span "Select an option" at bounding box center [162, 94] width 6 height 6
click at [160, 95] on input "Select an option" at bounding box center [162, 94] width 6 height 6
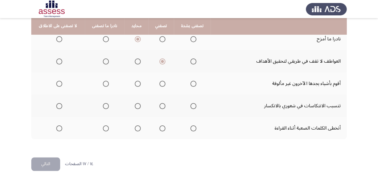
scroll to position [185, 0]
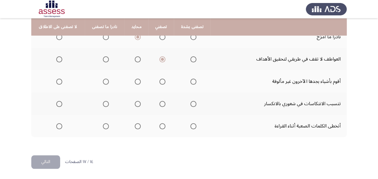
click at [161, 83] on span "Select an option" at bounding box center [162, 82] width 6 height 6
click at [161, 83] on input "Select an option" at bounding box center [162, 82] width 6 height 6
drag, startPoint x: 108, startPoint y: 113, endPoint x: 111, endPoint y: 108, distance: 5.5
click at [111, 110] on th at bounding box center [105, 103] width 40 height 22
click at [103, 106] on span "Select an option" at bounding box center [106, 104] width 6 height 6
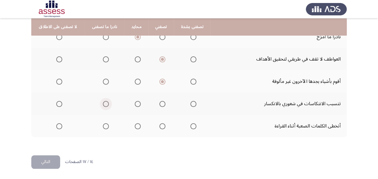
click at [103, 106] on input "Select an option" at bounding box center [106, 104] width 6 height 6
click at [58, 104] on span "Select an option" at bounding box center [59, 104] width 6 height 6
click at [58, 104] on input "Select an option" at bounding box center [59, 104] width 6 height 6
click at [135, 127] on span "Select an option" at bounding box center [138, 126] width 6 height 6
click at [135, 127] on input "Select an option" at bounding box center [138, 126] width 6 height 6
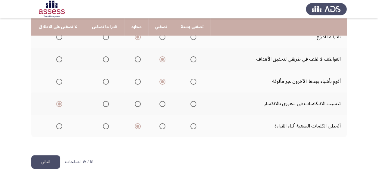
click at [51, 156] on button "التالي" at bounding box center [45, 162] width 29 height 14
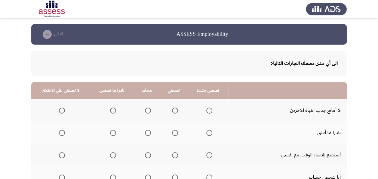
scroll to position [30, 0]
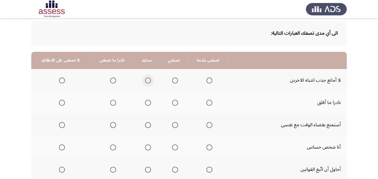
click at [146, 81] on span "Select an option" at bounding box center [148, 80] width 6 height 6
click at [146, 81] on input "Select an option" at bounding box center [148, 80] width 6 height 6
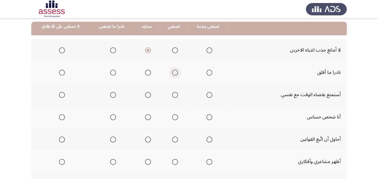
click at [172, 73] on span "Select an option" at bounding box center [175, 73] width 6 height 6
click at [172, 73] on input "Select an option" at bounding box center [175, 73] width 6 height 6
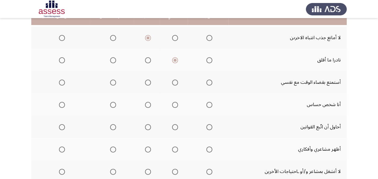
scroll to position [90, 0]
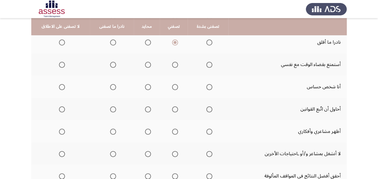
click at [152, 63] on th at bounding box center [147, 64] width 26 height 22
click at [147, 65] on span "Select an option" at bounding box center [148, 65] width 6 height 6
click at [147, 65] on input "Select an option" at bounding box center [148, 65] width 6 height 6
click at [150, 86] on th at bounding box center [147, 87] width 26 height 22
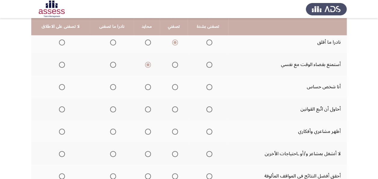
click at [149, 87] on span "Select an option" at bounding box center [148, 87] width 6 height 6
click at [149, 87] on input "Select an option" at bounding box center [148, 87] width 6 height 6
click at [172, 107] on span "Select an option" at bounding box center [175, 109] width 6 height 6
click at [172, 107] on input "Select an option" at bounding box center [175, 109] width 6 height 6
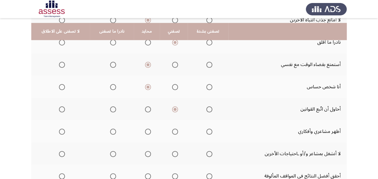
scroll to position [120, 0]
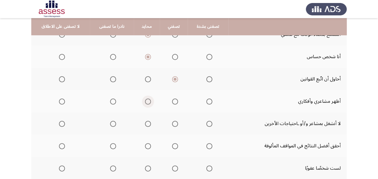
click at [145, 103] on span "Select an option" at bounding box center [148, 101] width 6 height 6
click at [145, 103] on input "Select an option" at bounding box center [148, 101] width 6 height 6
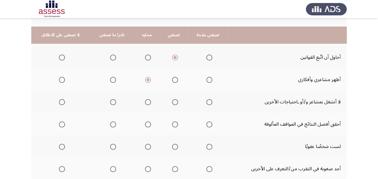
scroll to position [150, 0]
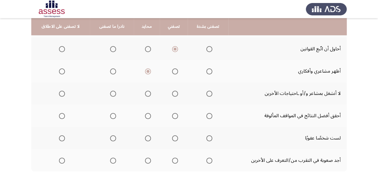
click at [147, 93] on span "Select an option" at bounding box center [148, 94] width 6 height 6
click at [147, 93] on input "Select an option" at bounding box center [148, 94] width 6 height 6
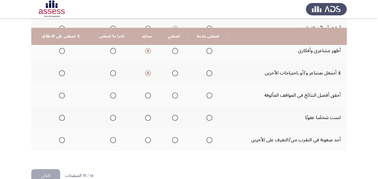
scroll to position [181, 0]
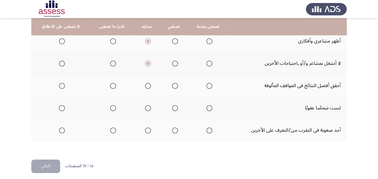
click at [173, 88] on span "Select an option" at bounding box center [175, 86] width 6 height 6
click at [173, 88] on input "Select an option" at bounding box center [175, 86] width 6 height 6
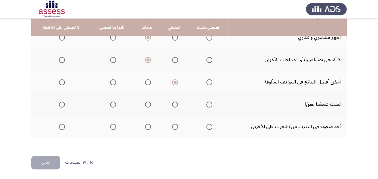
scroll to position [185, 0]
click at [145, 101] on span "Select an option" at bounding box center [148, 104] width 6 height 6
click at [145, 101] on input "Select an option" at bounding box center [148, 104] width 6 height 6
click at [108, 125] on label "Select an option" at bounding box center [112, 126] width 8 height 6
click at [110, 125] on input "Select an option" at bounding box center [113, 126] width 6 height 6
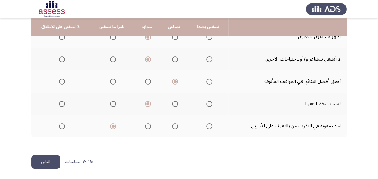
click at [43, 158] on button "التالي" at bounding box center [45, 162] width 29 height 14
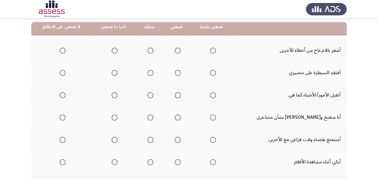
scroll to position [60, 0]
click at [153, 51] on span "Select an option" at bounding box center [150, 50] width 6 height 6
click at [153, 51] on input "Select an option" at bounding box center [150, 50] width 6 height 6
click at [118, 73] on span "Select an option" at bounding box center [115, 73] width 6 height 6
click at [118, 73] on input "Select an option" at bounding box center [115, 73] width 6 height 6
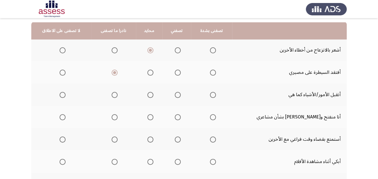
scroll to position [90, 0]
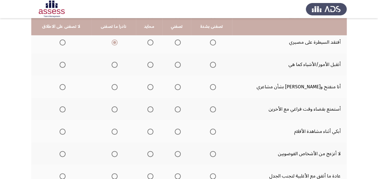
click at [150, 63] on label "Select an option" at bounding box center [149, 65] width 8 height 6
click at [150, 63] on input "Select an option" at bounding box center [150, 65] width 6 height 6
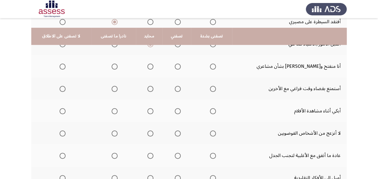
scroll to position [120, 0]
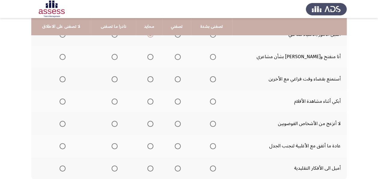
click at [181, 59] on span "Select an option" at bounding box center [178, 57] width 6 height 6
click at [181, 59] on input "Select an option" at bounding box center [178, 57] width 6 height 6
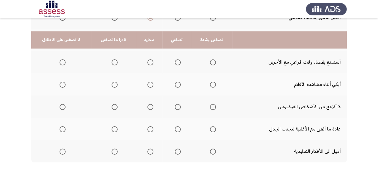
scroll to position [150, 0]
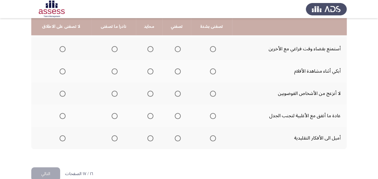
click at [181, 50] on span "Select an option" at bounding box center [178, 49] width 6 height 6
click at [181, 50] on input "Select an option" at bounding box center [178, 49] width 6 height 6
click at [60, 70] on label "Select an option" at bounding box center [61, 71] width 8 height 6
click at [60, 70] on input "Select an option" at bounding box center [63, 71] width 6 height 6
click at [153, 91] on span "Select an option" at bounding box center [150, 94] width 6 height 6
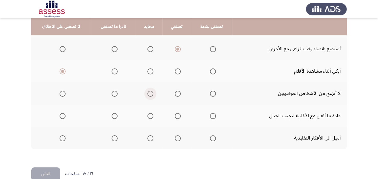
click at [153, 91] on input "Select an option" at bounding box center [150, 94] width 6 height 6
click at [116, 94] on span "Select an option" at bounding box center [115, 94] width 6 height 6
click at [116, 94] on input "Select an option" at bounding box center [115, 94] width 6 height 6
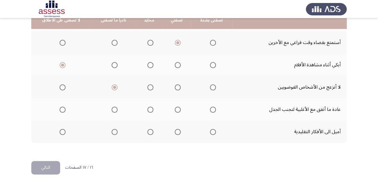
scroll to position [162, 0]
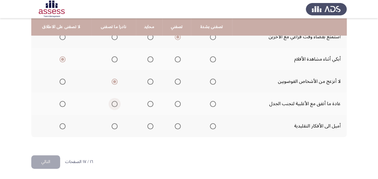
click at [113, 103] on label "Select an option" at bounding box center [113, 104] width 8 height 6
click at [113, 103] on input "Select an option" at bounding box center [115, 104] width 6 height 6
click at [116, 128] on span "Select an option" at bounding box center [115, 126] width 6 height 6
click at [116, 128] on input "Select an option" at bounding box center [115, 126] width 6 height 6
click at [47, 158] on button "التالي" at bounding box center [45, 162] width 29 height 14
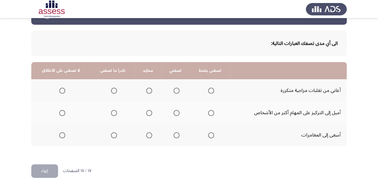
scroll to position [29, 0]
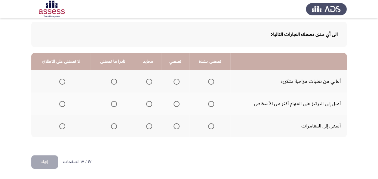
click at [113, 79] on span "Select an option" at bounding box center [114, 82] width 6 height 6
click at [113, 79] on input "Select an option" at bounding box center [114, 82] width 6 height 6
click at [144, 105] on label "Select an option" at bounding box center [148, 104] width 8 height 6
click at [146, 105] on input "Select an option" at bounding box center [149, 104] width 6 height 6
click at [179, 121] on th at bounding box center [175, 126] width 28 height 22
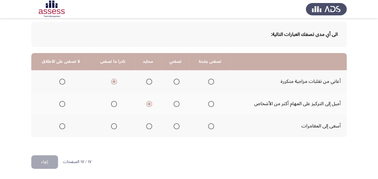
click at [171, 129] on mat-radio-group "Select an option" at bounding box center [175, 126] width 8 height 10
click at [177, 125] on span "Select an option" at bounding box center [177, 126] width 6 height 6
click at [177, 125] on input "Select an option" at bounding box center [177, 126] width 6 height 6
click at [51, 158] on button "إنهاء" at bounding box center [44, 162] width 27 height 14
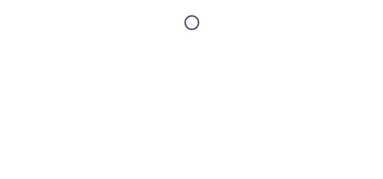
scroll to position [0, 0]
